Goal: Information Seeking & Learning: Learn about a topic

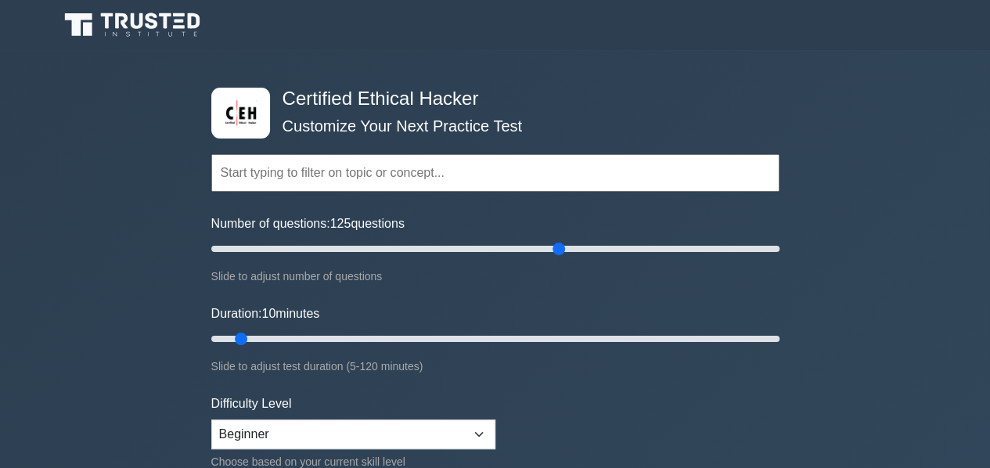
type input "125"
click at [561, 244] on input "Number of questions: 125 questions" at bounding box center [495, 248] width 568 height 19
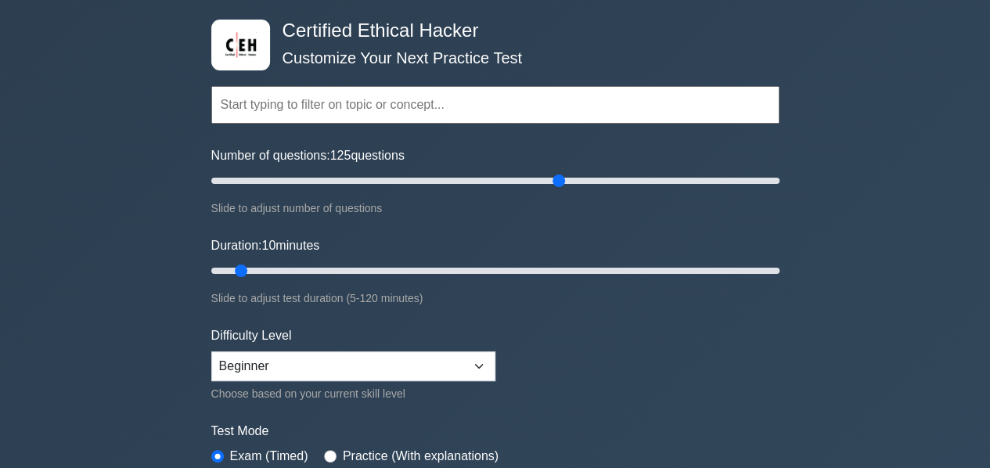
scroll to position [73, 0]
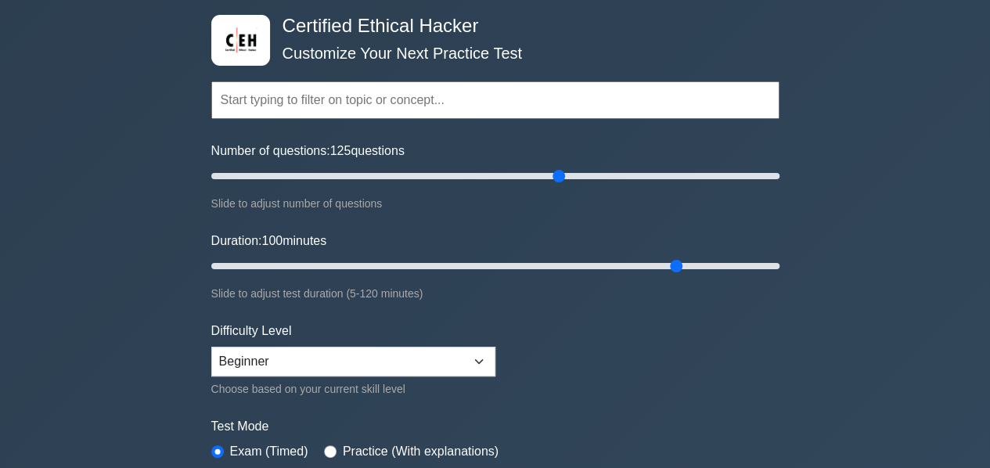
drag, startPoint x: 238, startPoint y: 257, endPoint x: 680, endPoint y: 279, distance: 442.7
type input "100"
click at [680, 275] on input "Duration: 100 minutes" at bounding box center [495, 266] width 568 height 19
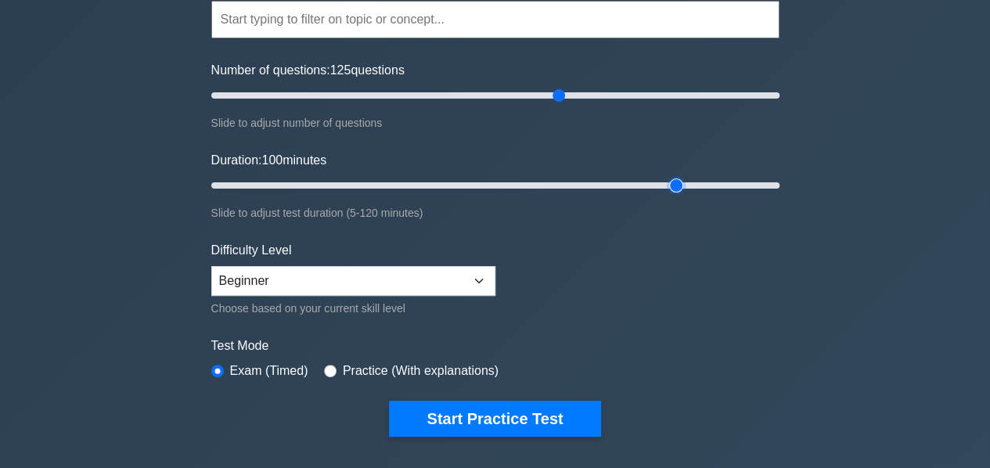
scroll to position [155, 0]
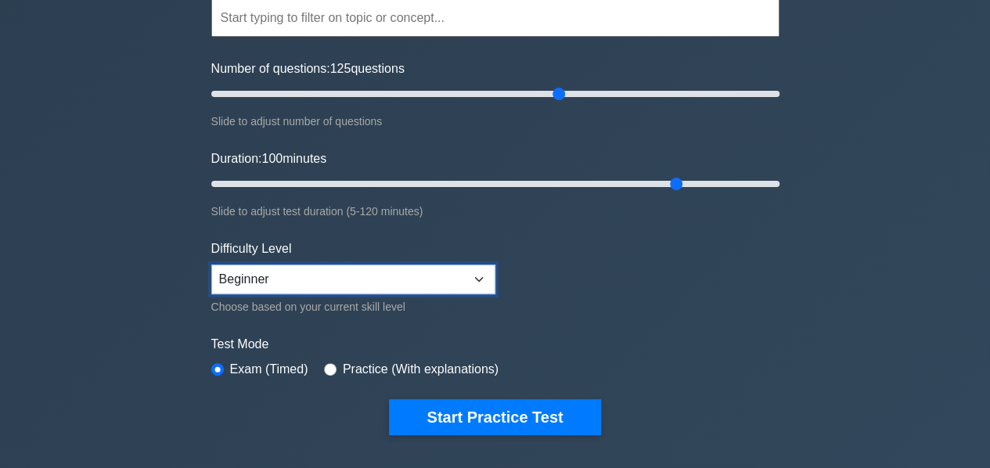
click at [476, 272] on select "Beginner Intermediate Expert" at bounding box center [353, 280] width 284 height 30
select select "intermediate"
click at [211, 265] on select "Beginner Intermediate Expert" at bounding box center [353, 280] width 284 height 30
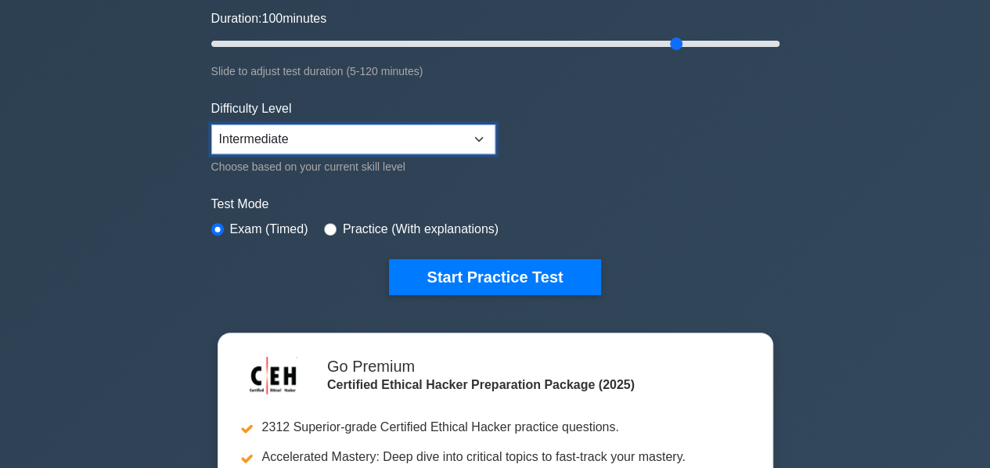
scroll to position [294, 0]
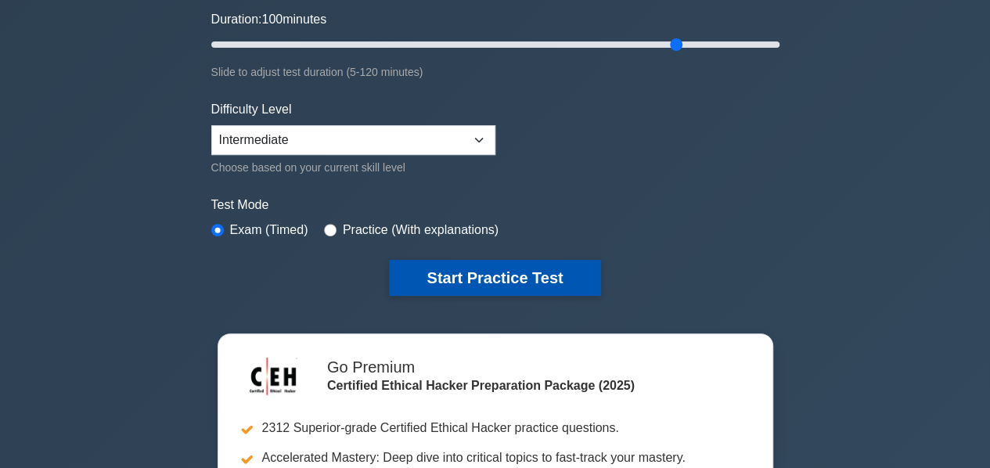
click at [493, 277] on button "Start Practice Test" at bounding box center [494, 278] width 211 height 36
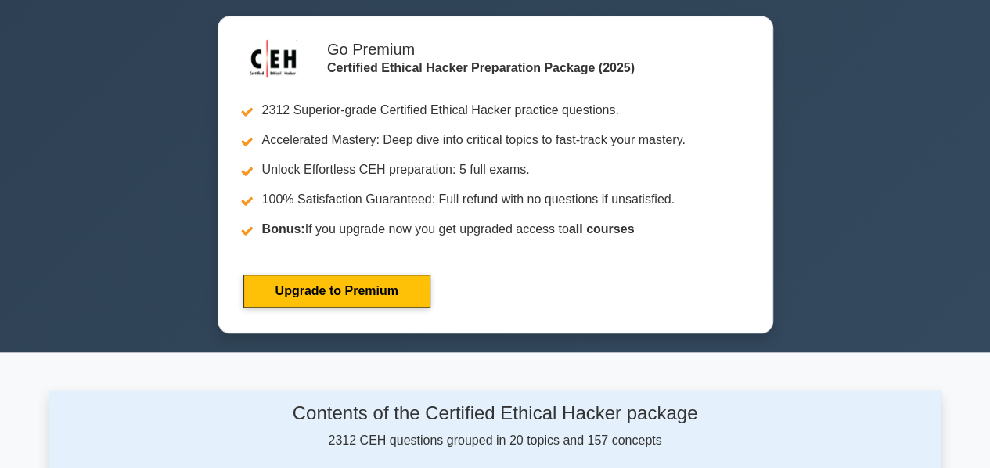
scroll to position [613, 0]
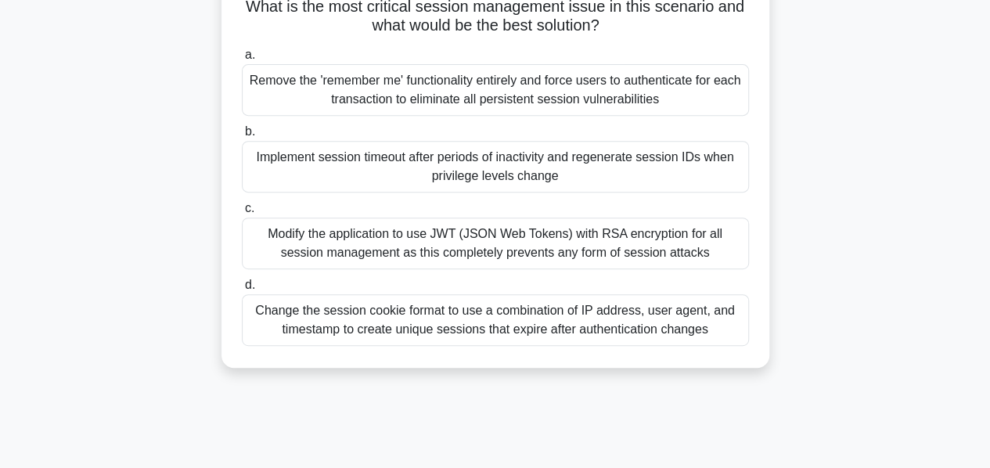
scroll to position [284, 0]
click at [627, 313] on div "Change the session cookie format to use a combination of IP address, user agent…" at bounding box center [495, 321] width 507 height 52
click at [242, 291] on input "d. Change the session cookie format to use a combination of IP address, user ag…" at bounding box center [242, 286] width 0 height 10
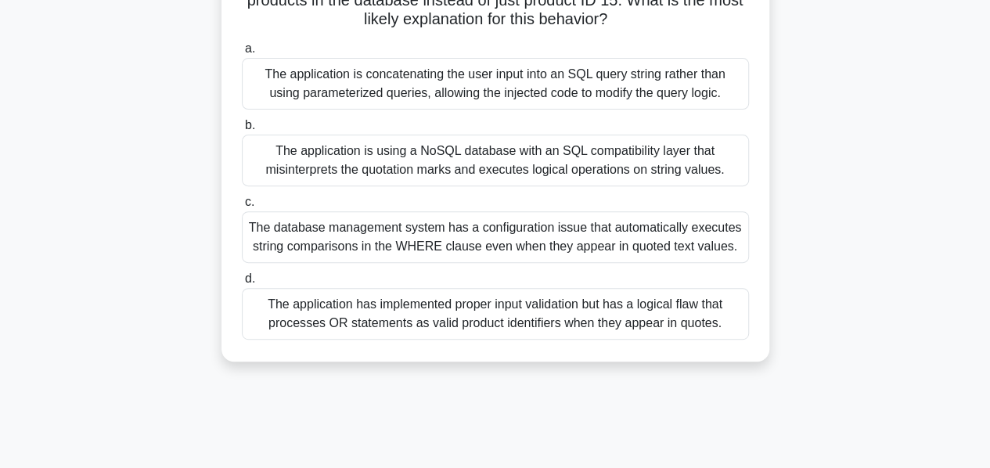
scroll to position [199, 0]
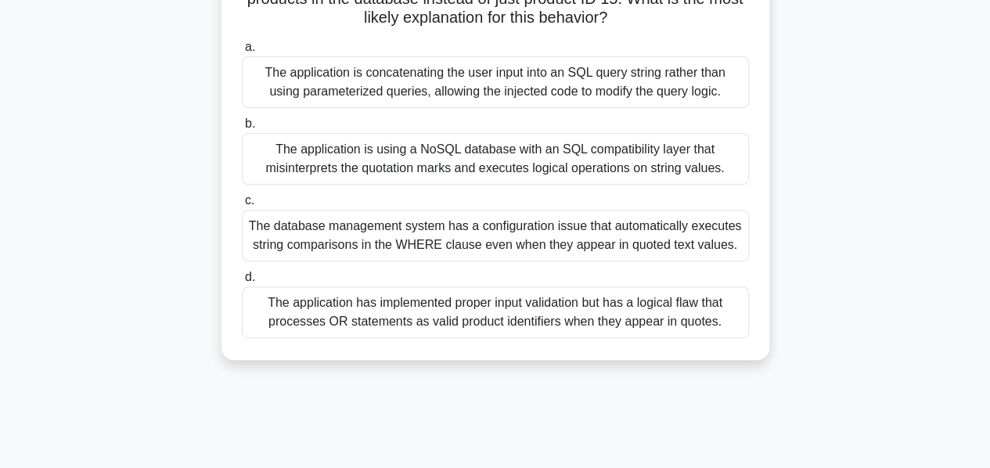
click at [567, 90] on div "The application is concatenating the user input into an SQL query string rather…" at bounding box center [495, 82] width 507 height 52
click at [242, 52] on input "a. The application is concatenating the user input into an SQL query string rat…" at bounding box center [242, 47] width 0 height 10
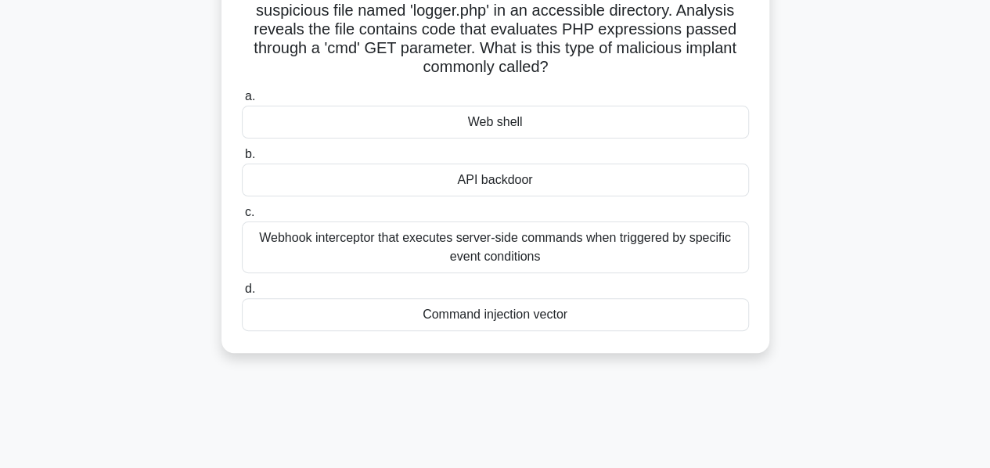
scroll to position [132, 0]
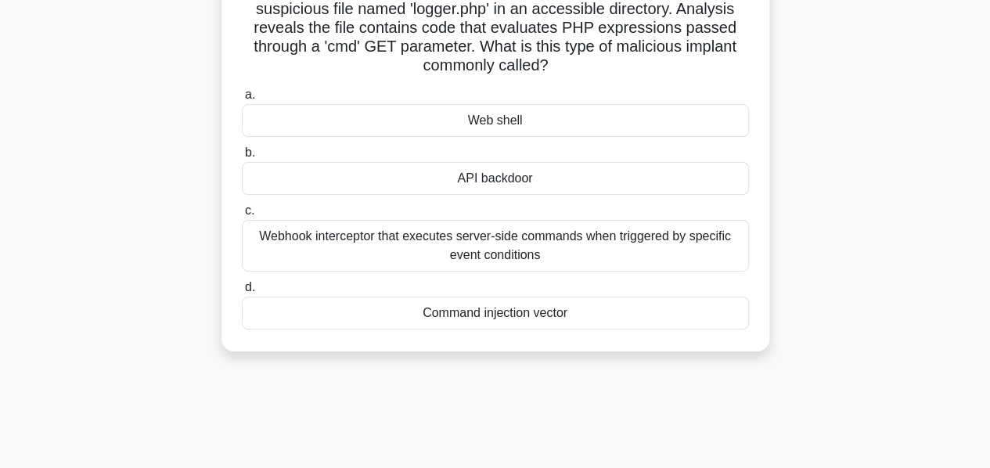
click at [517, 315] on div "Command injection vector" at bounding box center [495, 313] width 507 height 33
click at [242, 293] on input "d. Command injection vector" at bounding box center [242, 288] width 0 height 10
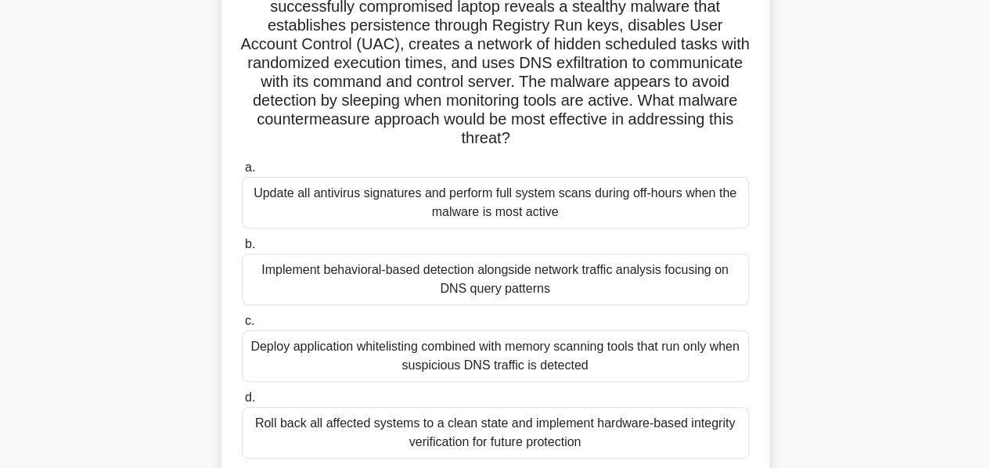
scroll to position [160, 0]
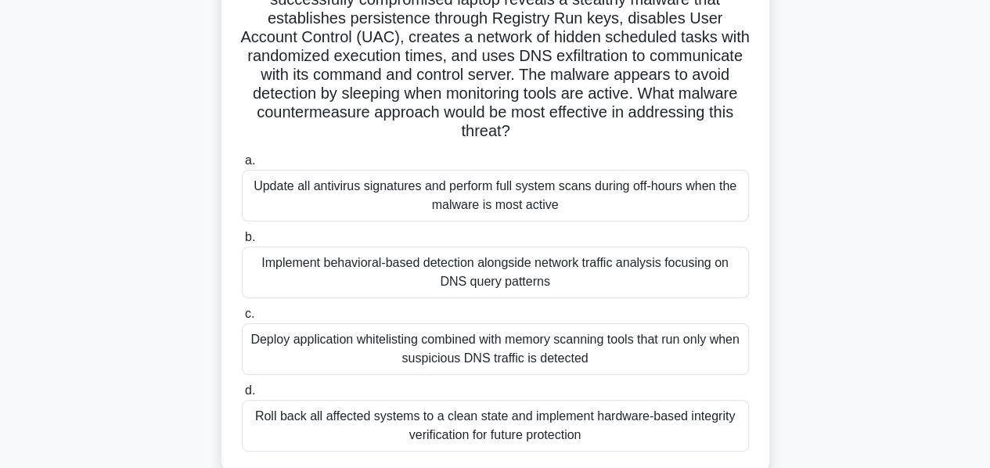
click at [441, 204] on div "Update all antivirus signatures and perform full system scans during off-hours …" at bounding box center [495, 196] width 507 height 52
click at [242, 166] on input "a. Update all antivirus signatures and perform full system scans during off-hou…" at bounding box center [242, 161] width 0 height 10
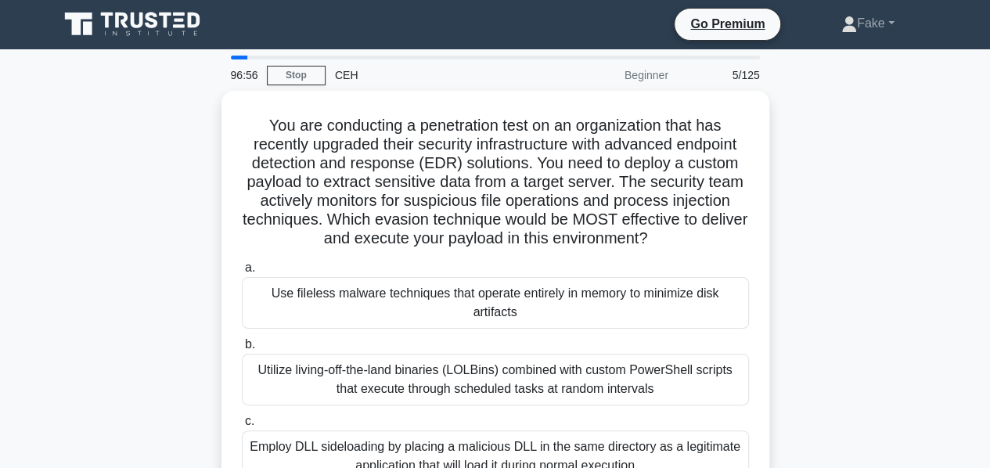
scroll to position [0, 0]
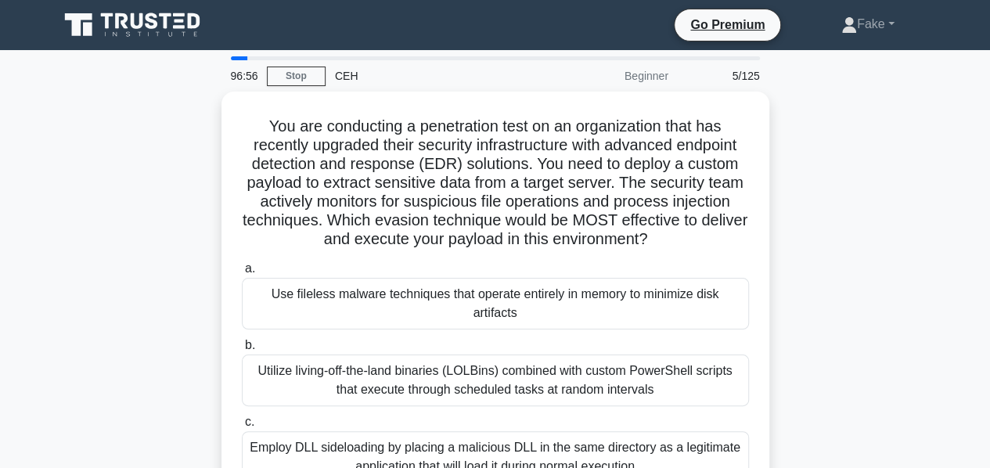
click at [441, 204] on h5 "You are conducting a penetration test on an organization that has recently upgr…" at bounding box center [495, 183] width 510 height 133
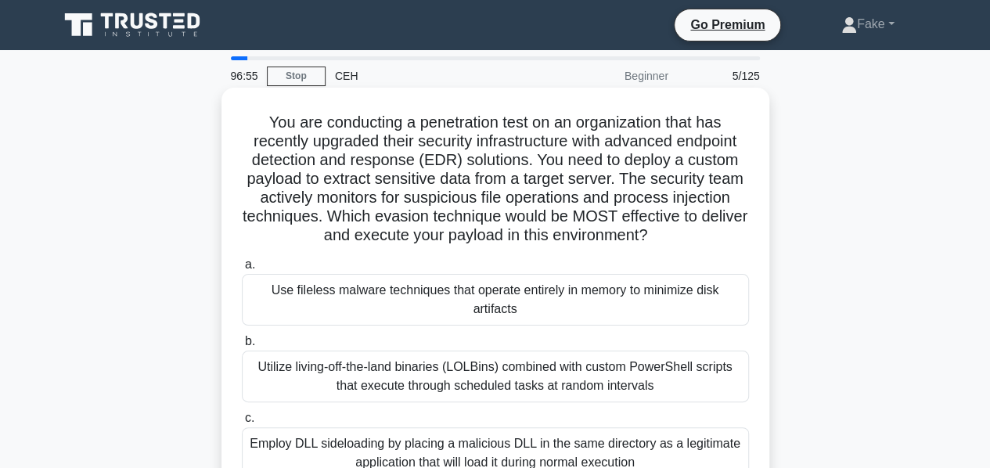
click at [452, 369] on div "Utilize living-off-the-land binaries (LOLBins) combined with custom PowerShell …" at bounding box center [495, 377] width 507 height 52
click at [242, 347] on input "b. Utilize living-off-the-land binaries (LOLBins) combined with custom PowerShe…" at bounding box center [242, 342] width 0 height 10
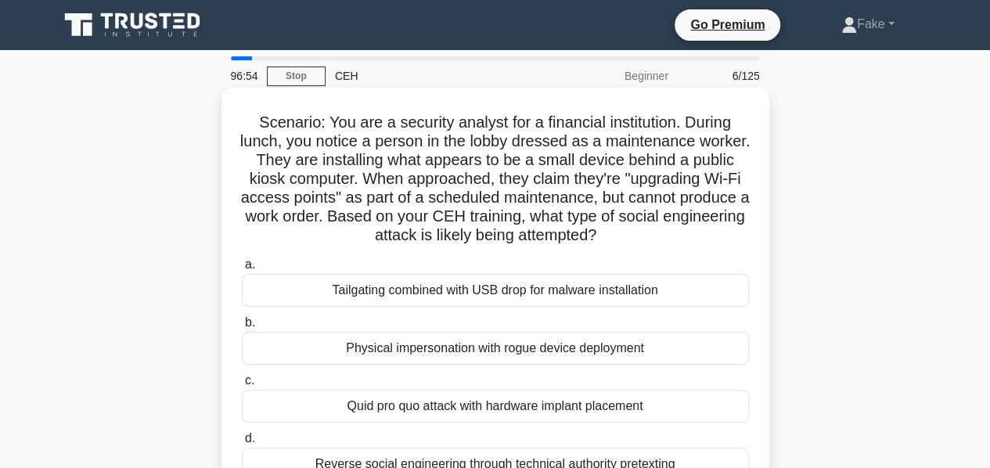
drag, startPoint x: 452, startPoint y: 369, endPoint x: 446, endPoint y: 395, distance: 27.3
click at [446, 395] on div "a. Tailgating combined with USB drop for malware installation b. Physical imper…" at bounding box center [495, 368] width 526 height 232
click at [446, 395] on div "Quid pro quo attack with hardware implant placement" at bounding box center [495, 406] width 507 height 33
click at [242, 386] on input "c. Quid pro quo attack with hardware implant placement" at bounding box center [242, 381] width 0 height 10
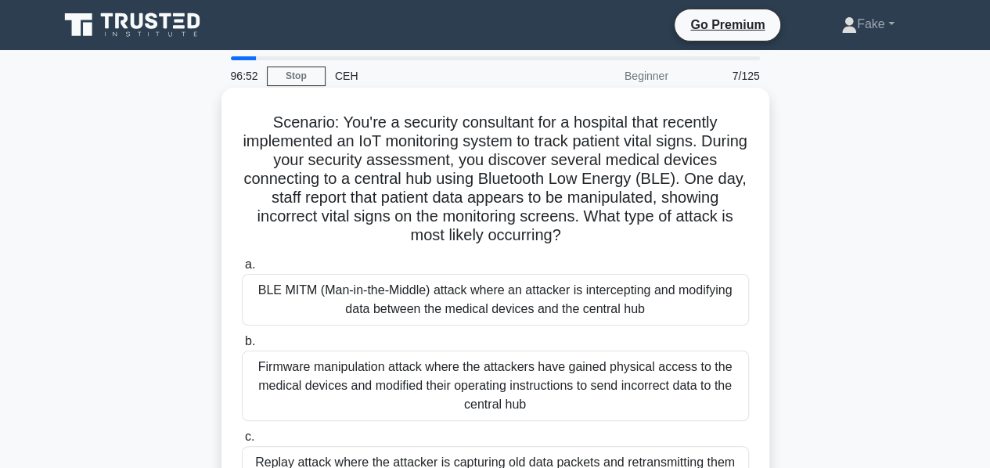
click at [428, 325] on div "BLE MITM (Man-in-the-Middle) attack where an attacker is intercepting and modif…" at bounding box center [495, 300] width 507 height 52
click at [242, 270] on input "a. BLE MITM (Man-in-the-Middle) attack where an attacker is intercepting and mo…" at bounding box center [242, 265] width 0 height 10
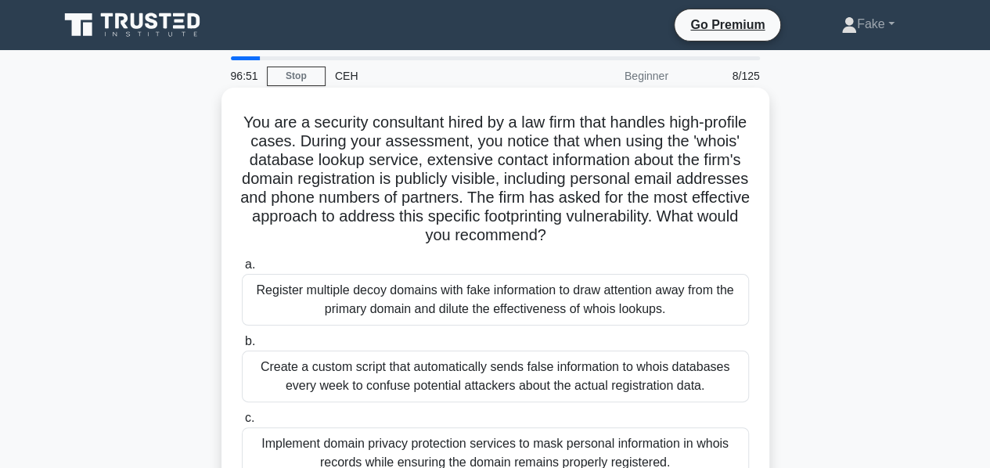
click at [420, 311] on div "Register multiple decoy domains with fake information to draw attention away fr…" at bounding box center [495, 300] width 507 height 52
click at [242, 270] on input "a. Register multiple decoy domains with fake information to draw attention away…" at bounding box center [242, 265] width 0 height 10
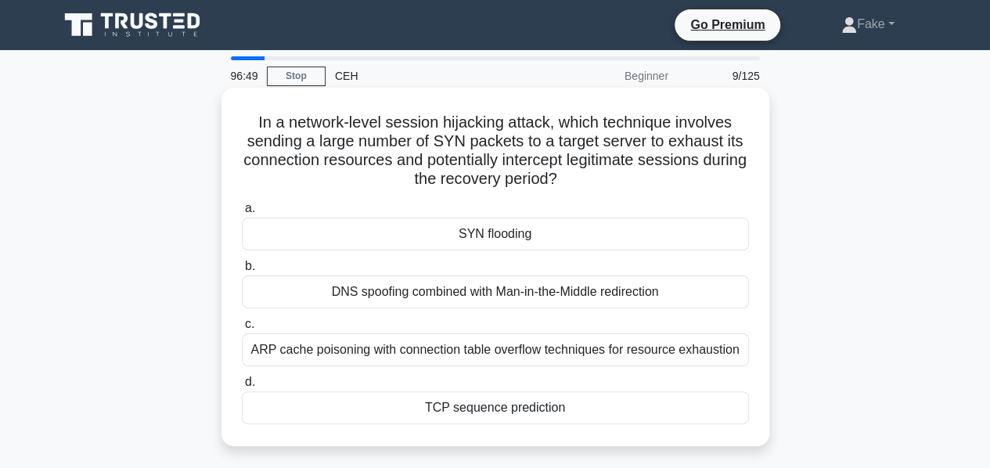
click at [416, 295] on div "DNS spoofing combined with Man-in-the-Middle redirection" at bounding box center [495, 291] width 507 height 33
click at [242, 272] on input "b. DNS spoofing combined with Man-in-the-Middle redirection" at bounding box center [242, 266] width 0 height 10
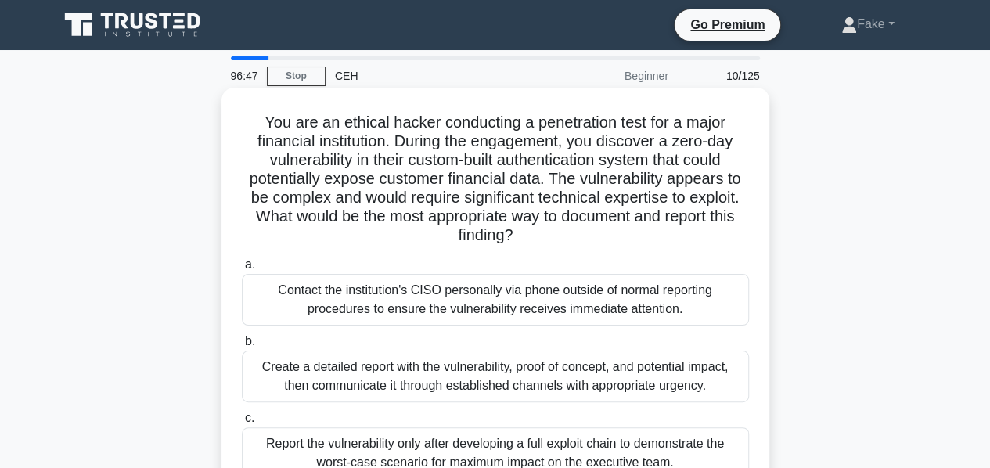
click at [400, 308] on div "Contact the institution's CISO personally via phone outside of normal reporting…" at bounding box center [495, 300] width 507 height 52
click at [242, 270] on input "a. Contact the institution's CISO personally via phone outside of normal report…" at bounding box center [242, 265] width 0 height 10
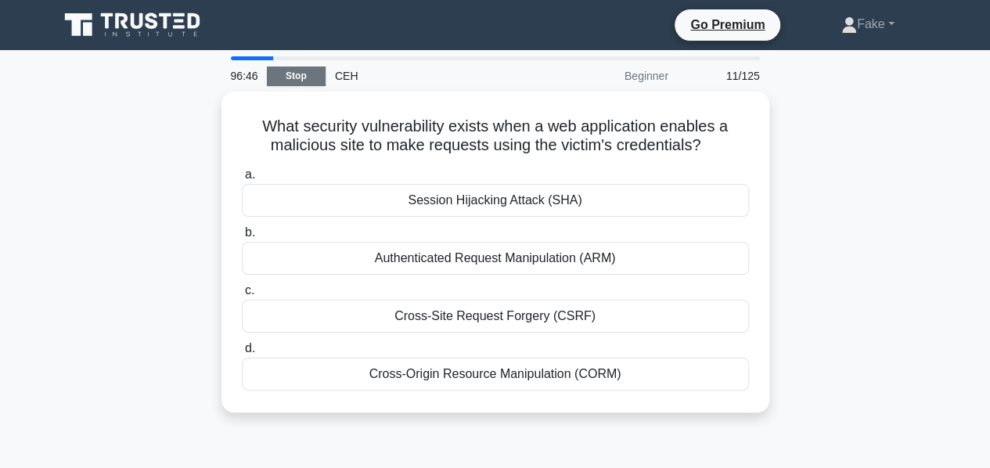
click at [305, 73] on link "Stop" at bounding box center [296, 77] width 59 height 20
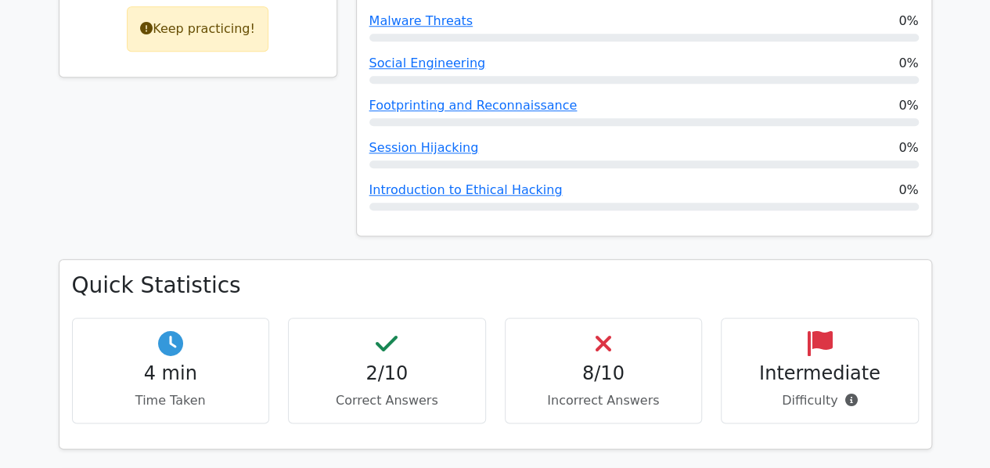
scroll to position [766, 0]
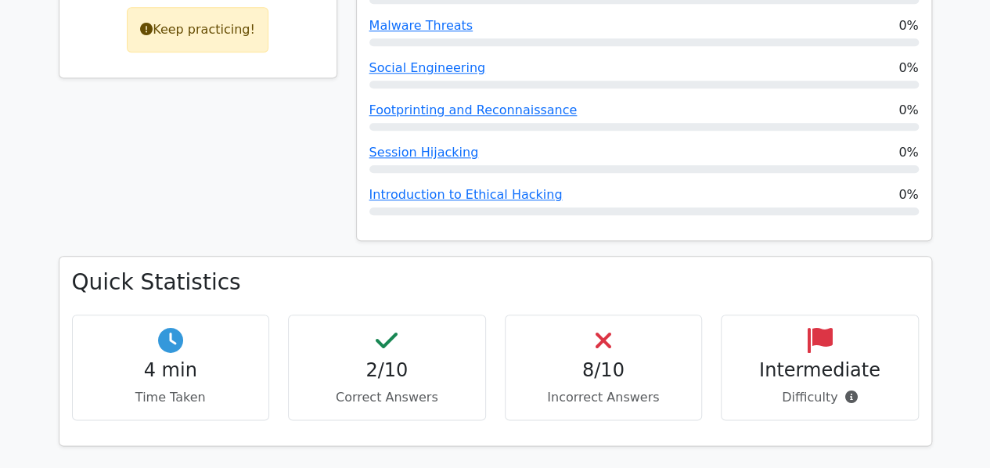
click at [389, 328] on icon at bounding box center [387, 340] width 22 height 25
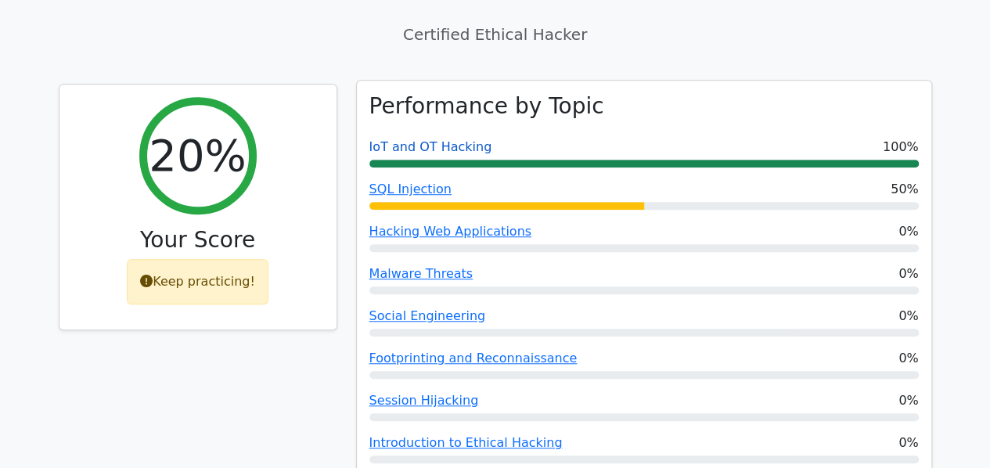
click at [458, 139] on link "IoT and OT Hacking" at bounding box center [430, 146] width 123 height 15
